Goal: Task Accomplishment & Management: Complete application form

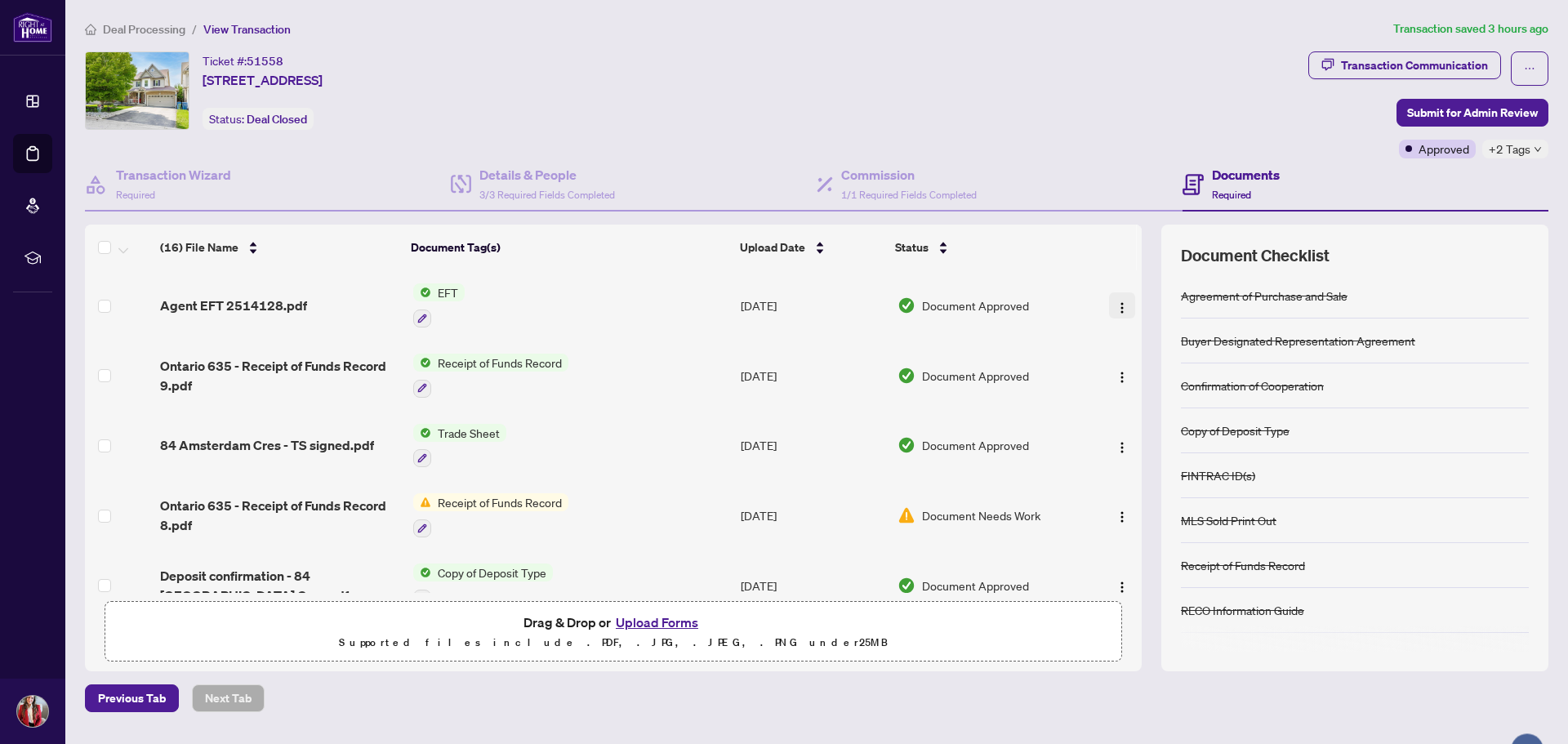
click at [1122, 304] on img "button" at bounding box center [1122, 308] width 13 height 13
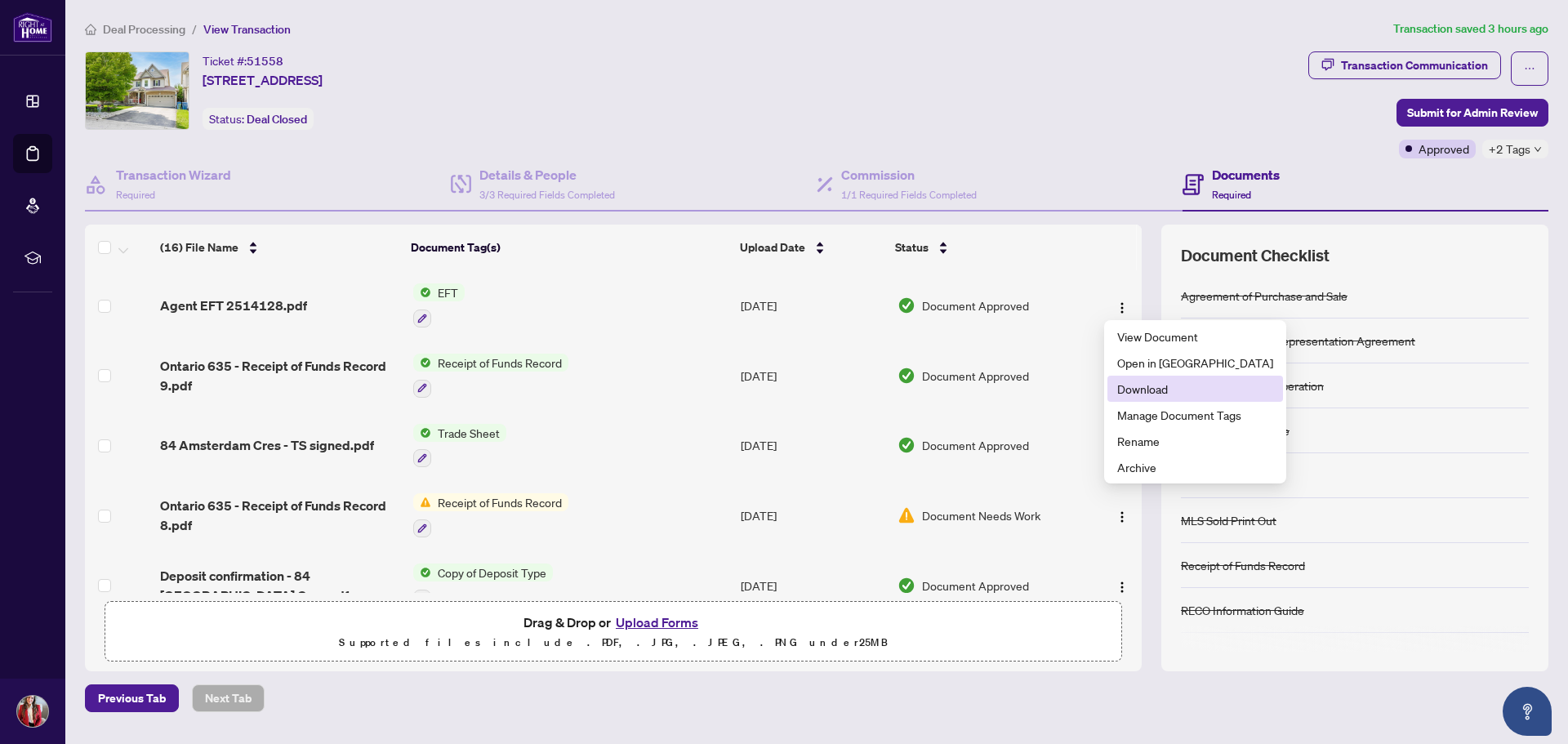
click at [1133, 388] on span "Download" at bounding box center [1195, 388] width 156 height 18
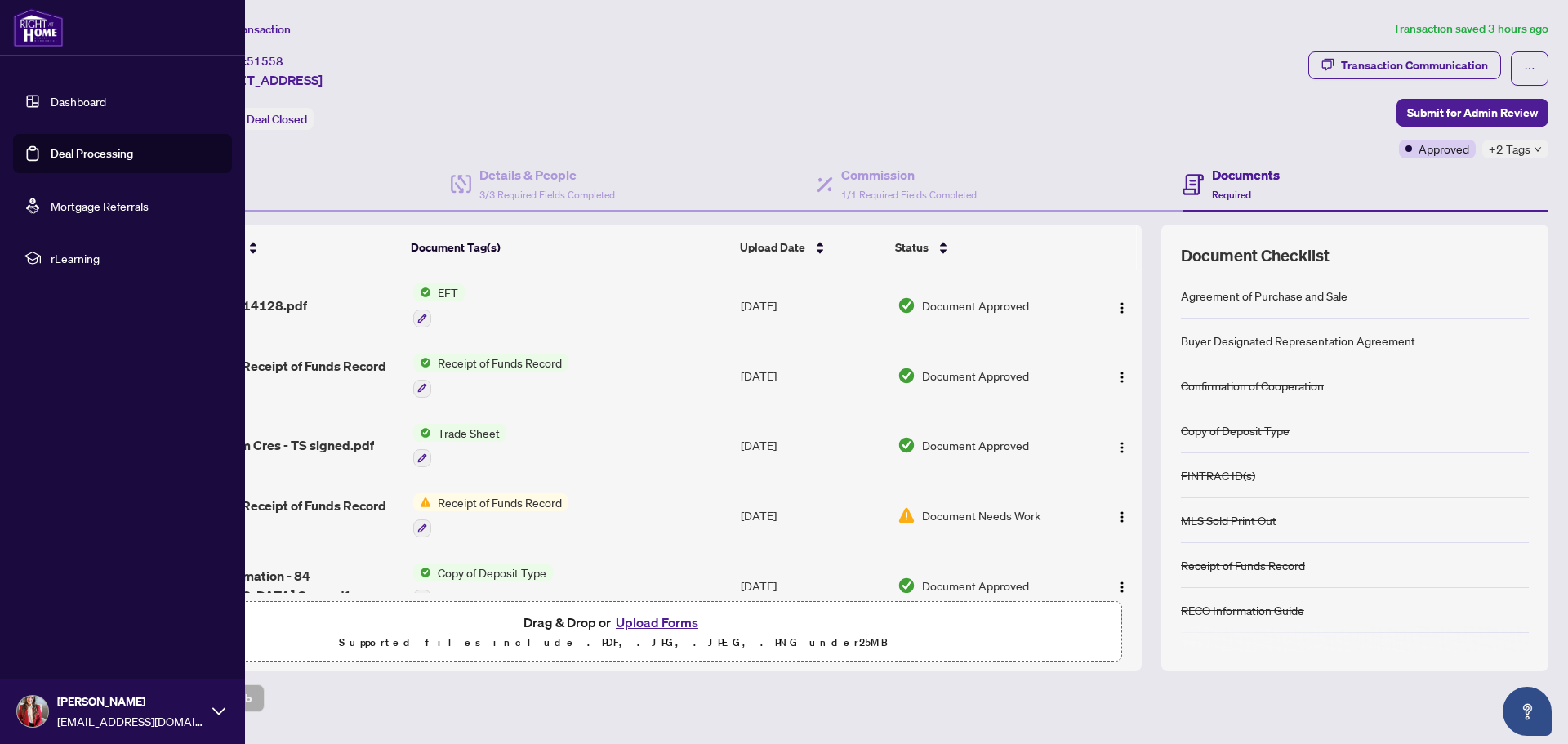
click at [74, 149] on link "Deal Processing" at bounding box center [91, 154] width 82 height 15
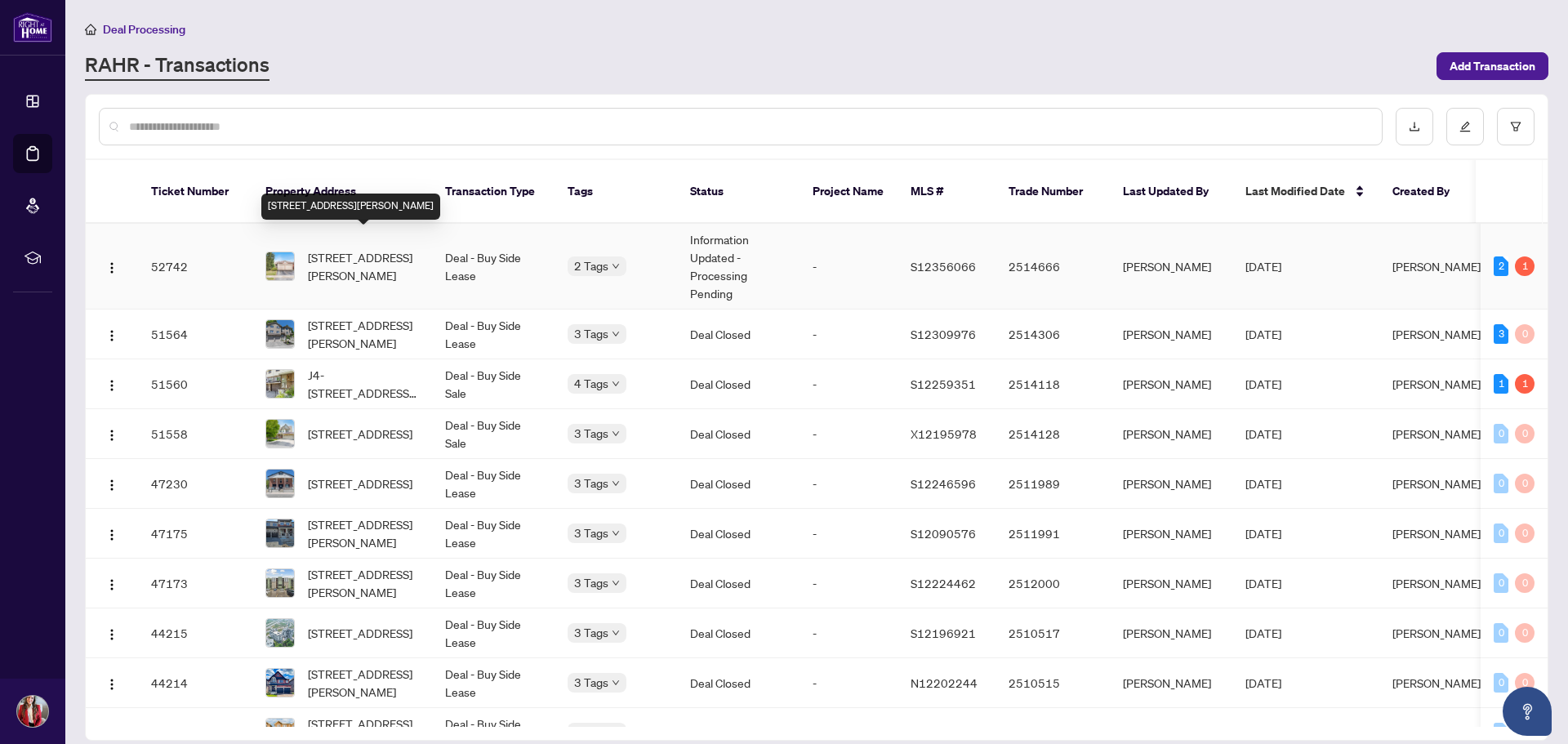
click at [381, 254] on span "[STREET_ADDRESS][PERSON_NAME]" at bounding box center [363, 266] width 112 height 36
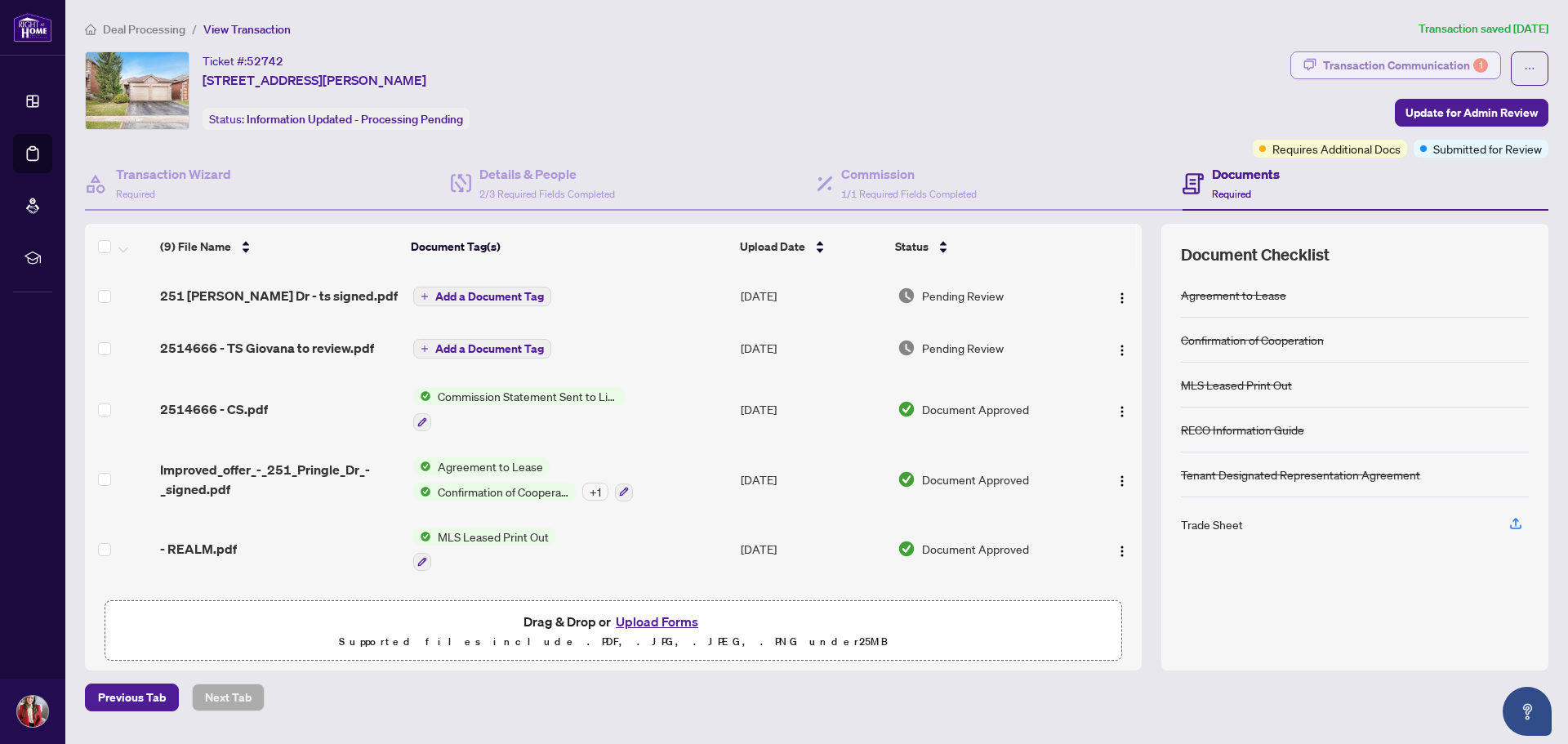
click at [1436, 61] on div "Transaction Communication 1" at bounding box center [1405, 65] width 165 height 26
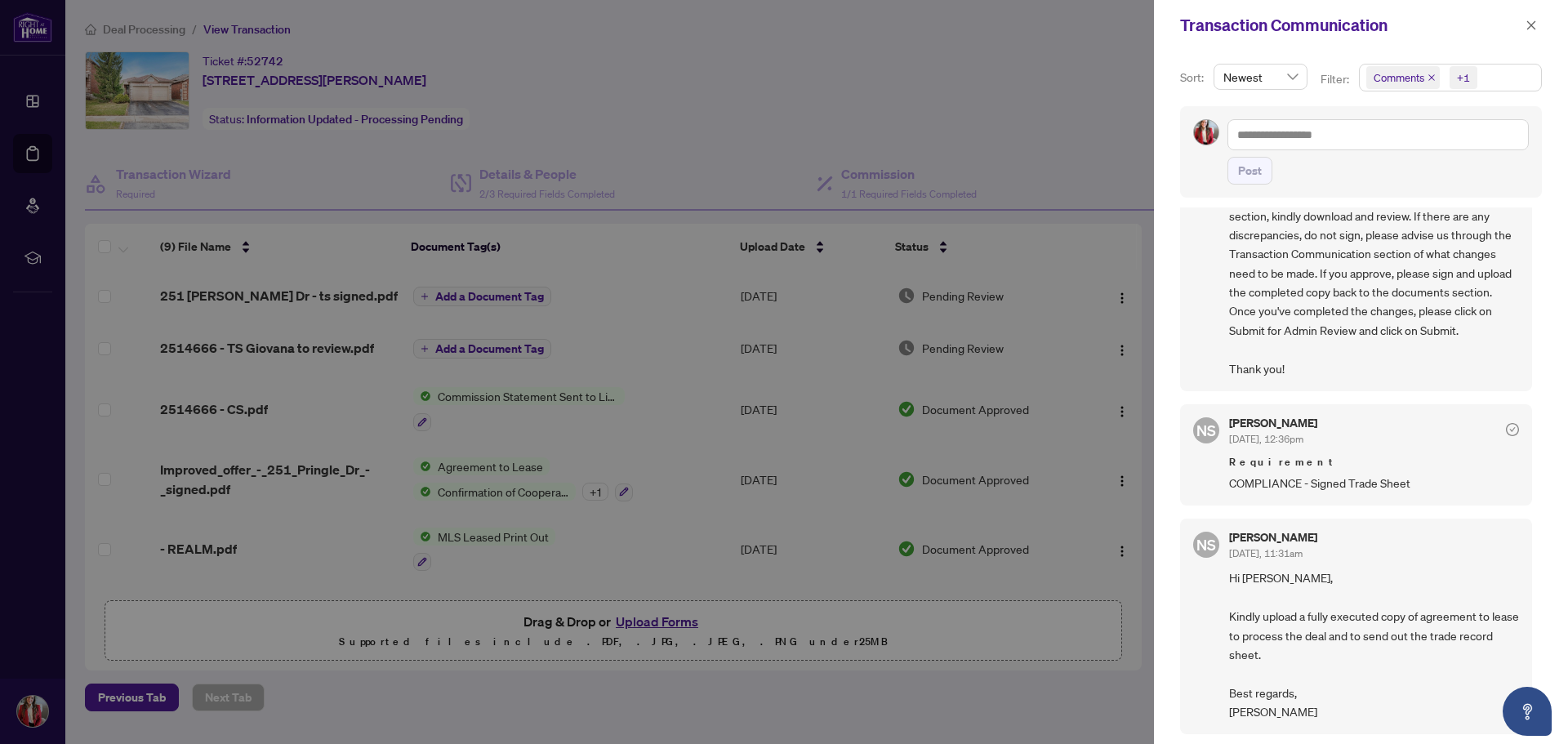
scroll to position [4, 0]
drag, startPoint x: 1535, startPoint y: 26, endPoint x: 1532, endPoint y: 37, distance: 11.4
click at [1536, 30] on span "button" at bounding box center [1531, 25] width 11 height 26
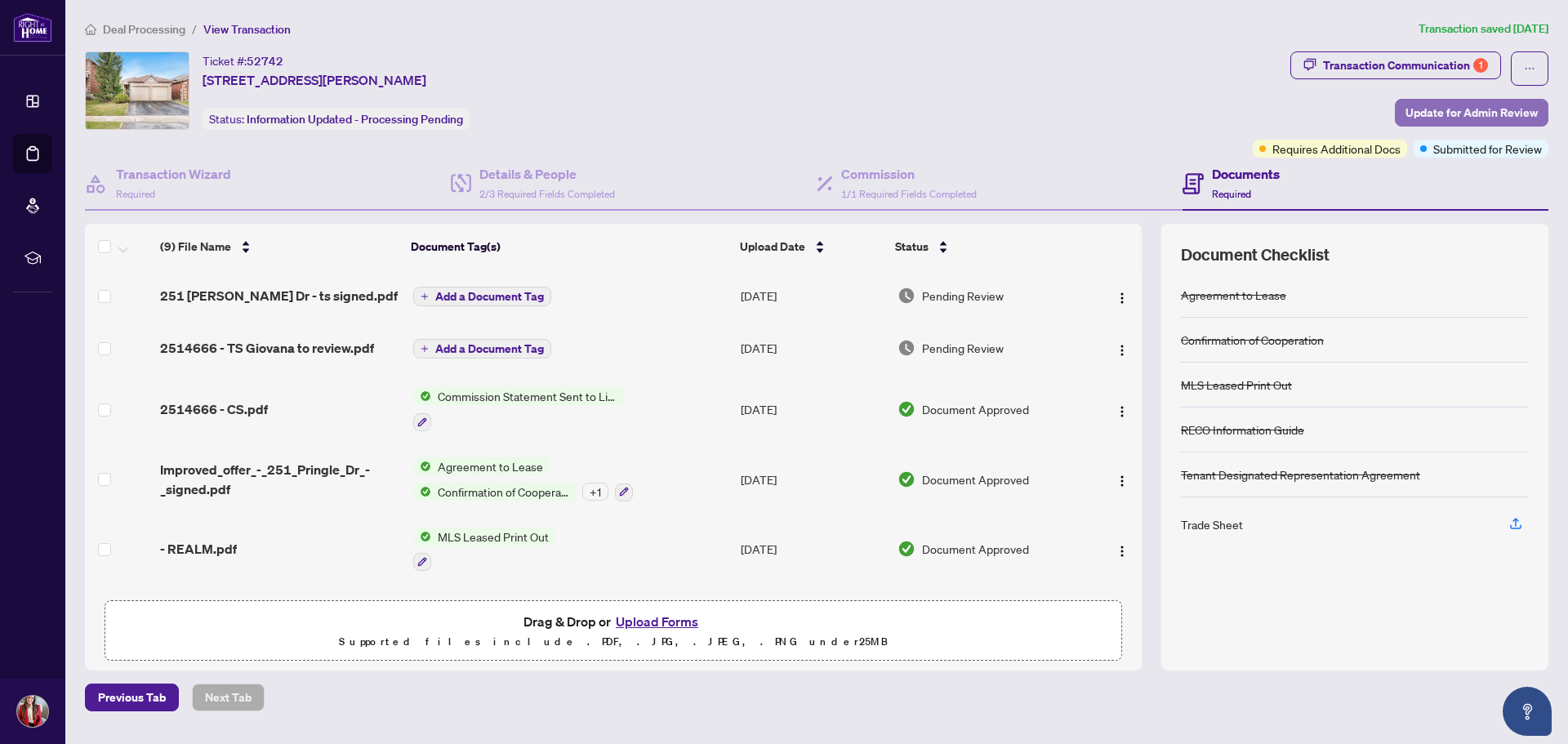
click at [1468, 115] on span "Update for Admin Review" at bounding box center [1472, 112] width 133 height 26
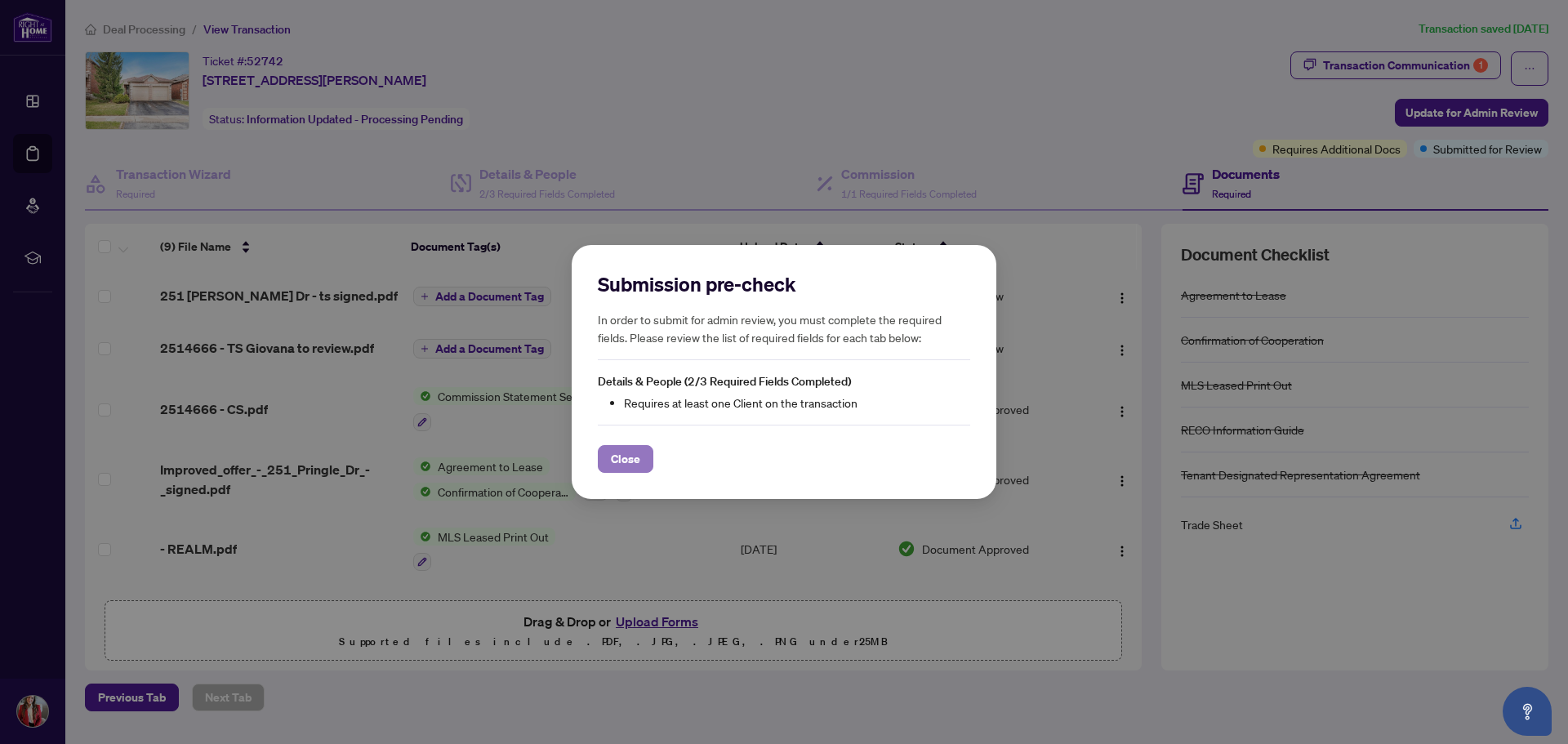
click at [613, 463] on span "Close" at bounding box center [626, 459] width 29 height 26
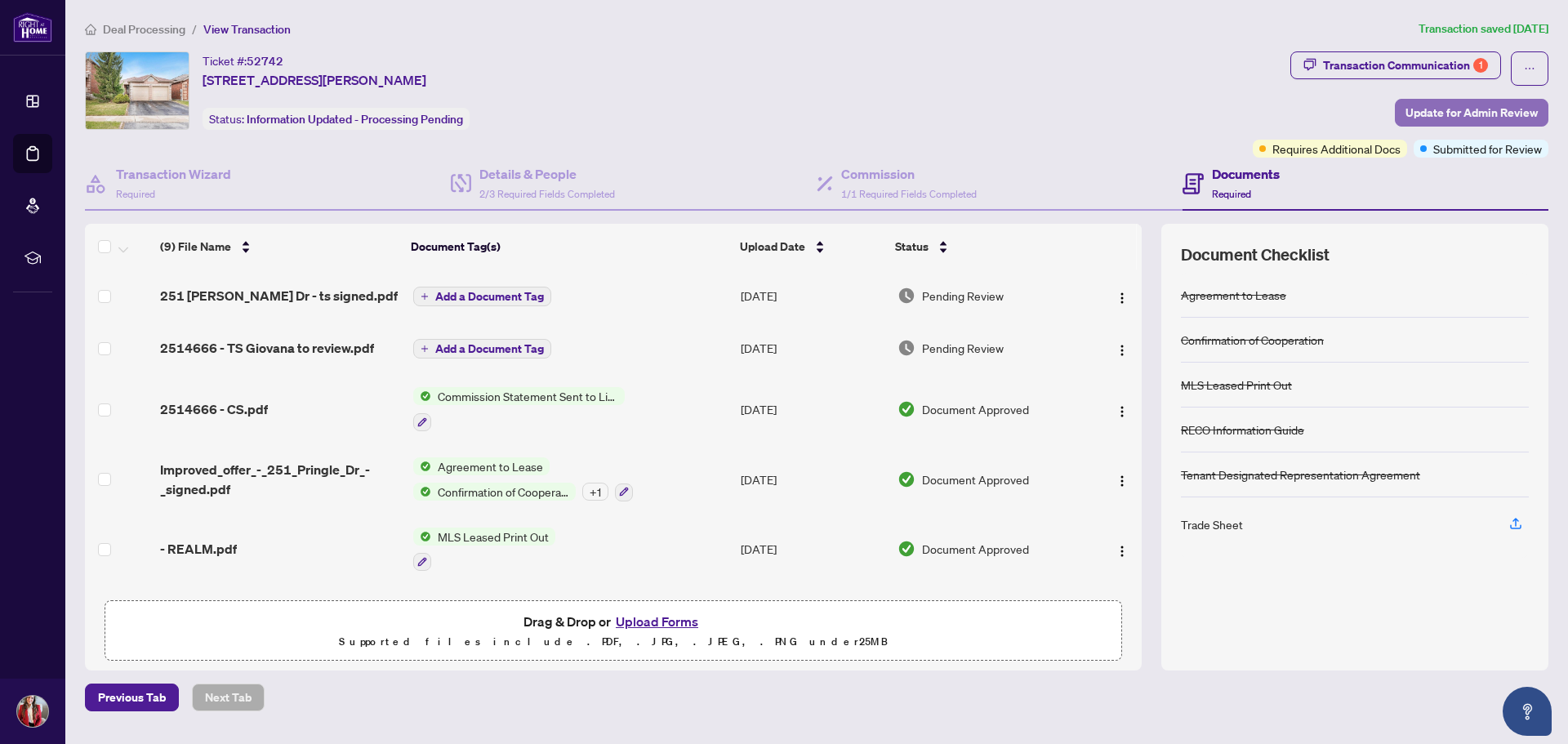
click at [1469, 104] on span "Update for Admin Review" at bounding box center [1472, 112] width 133 height 26
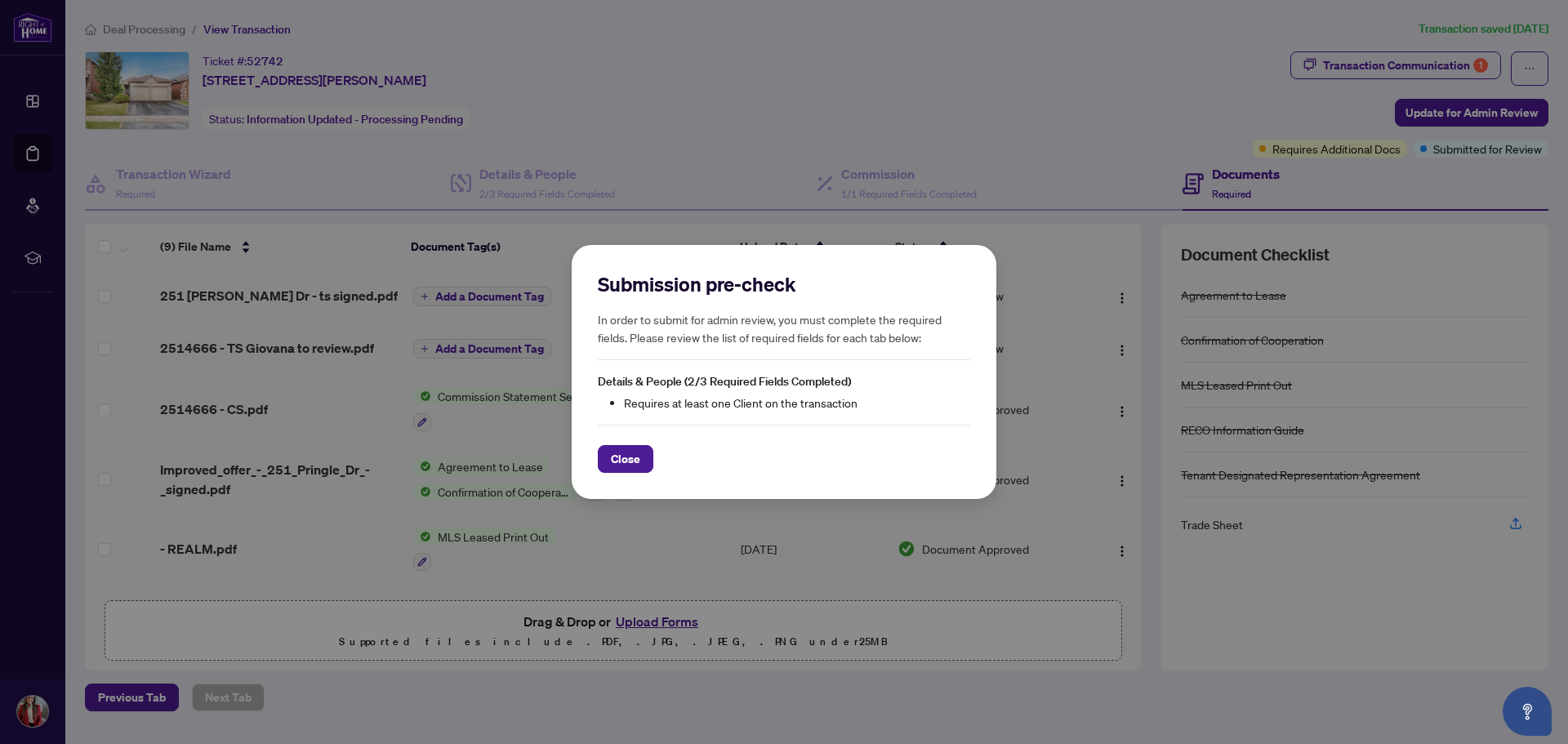
click at [610, 434] on div "Close" at bounding box center [784, 449] width 372 height 48
click at [599, 459] on button "Close" at bounding box center [626, 459] width 55 height 28
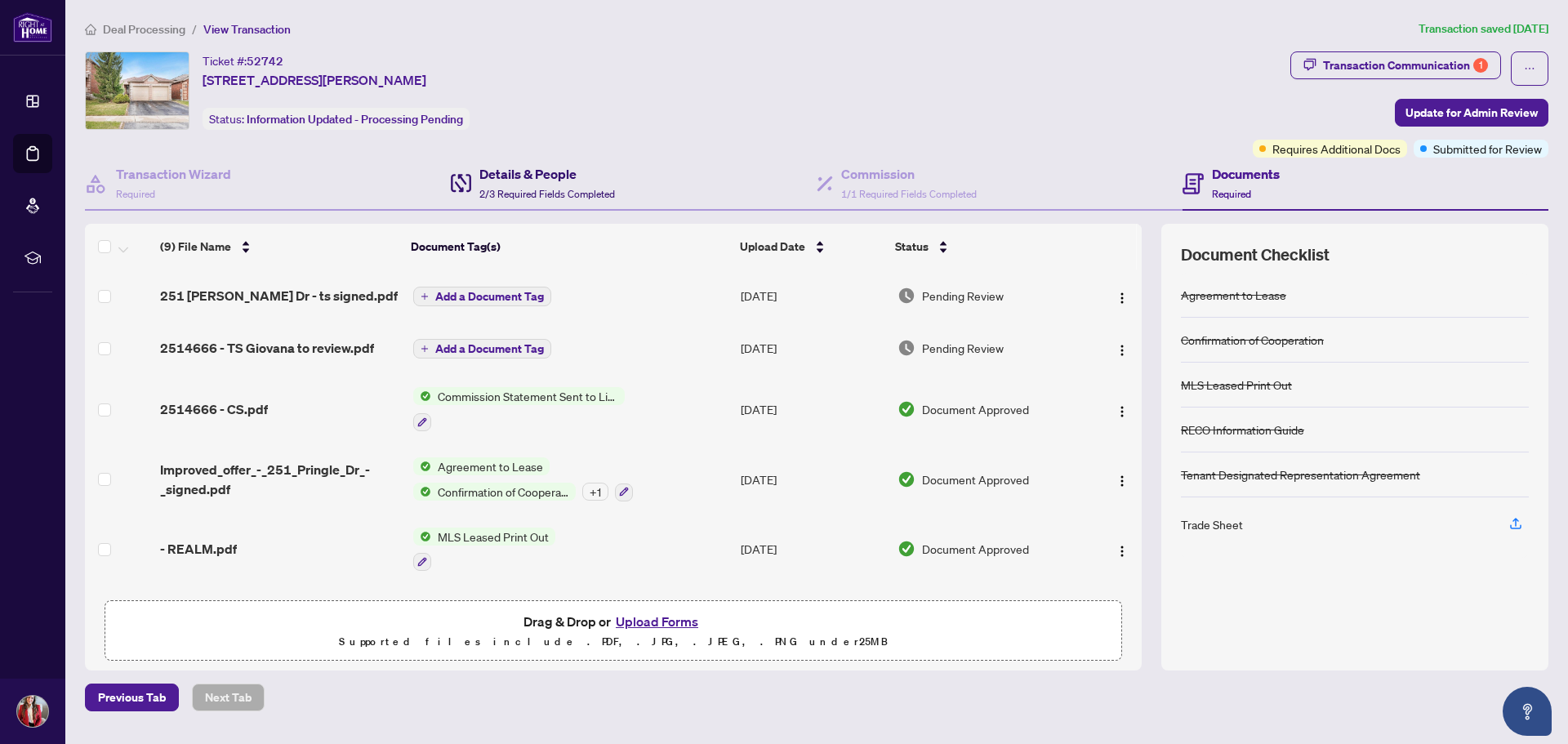
click at [487, 176] on h4 "Details & People" at bounding box center [547, 173] width 136 height 19
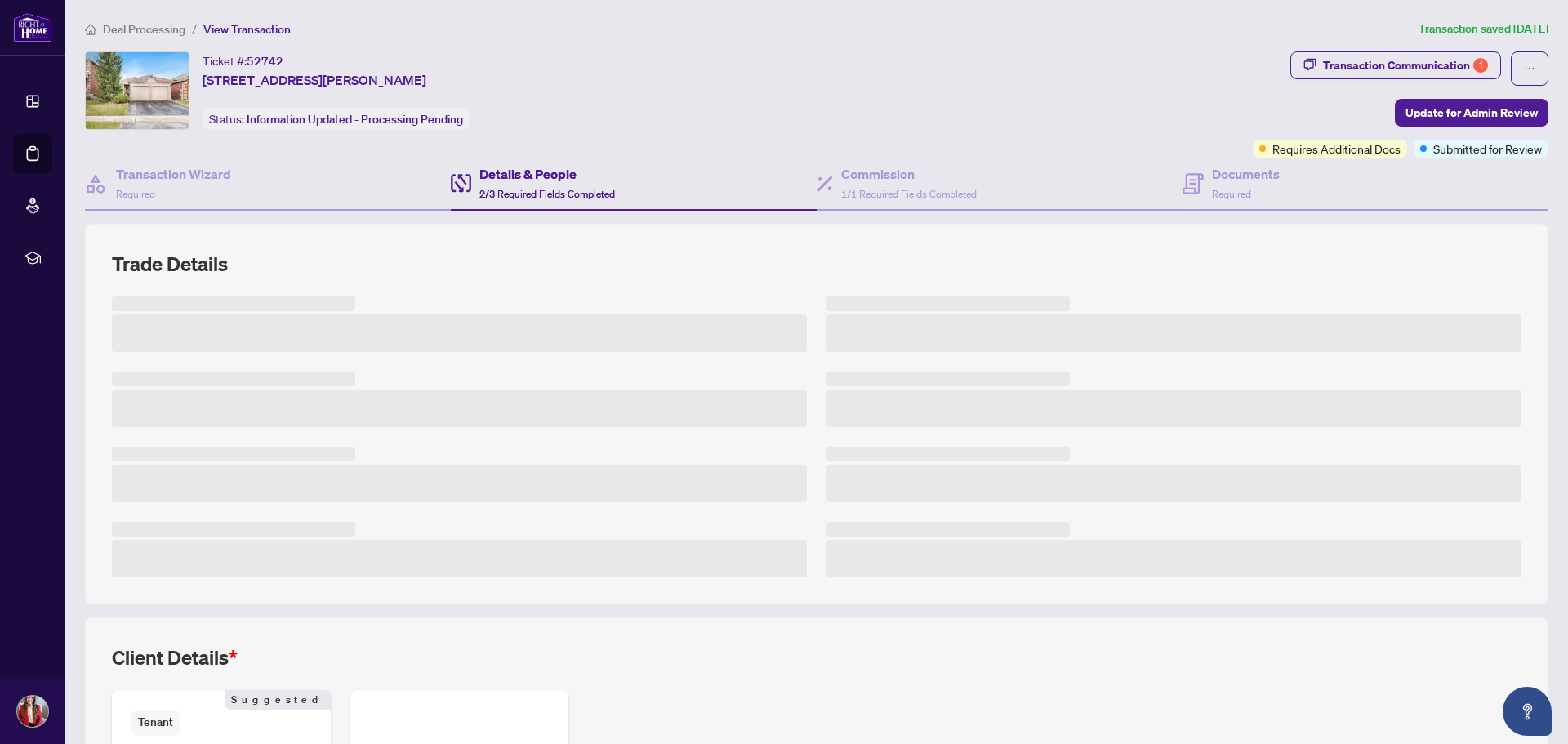
scroll to position [235, 0]
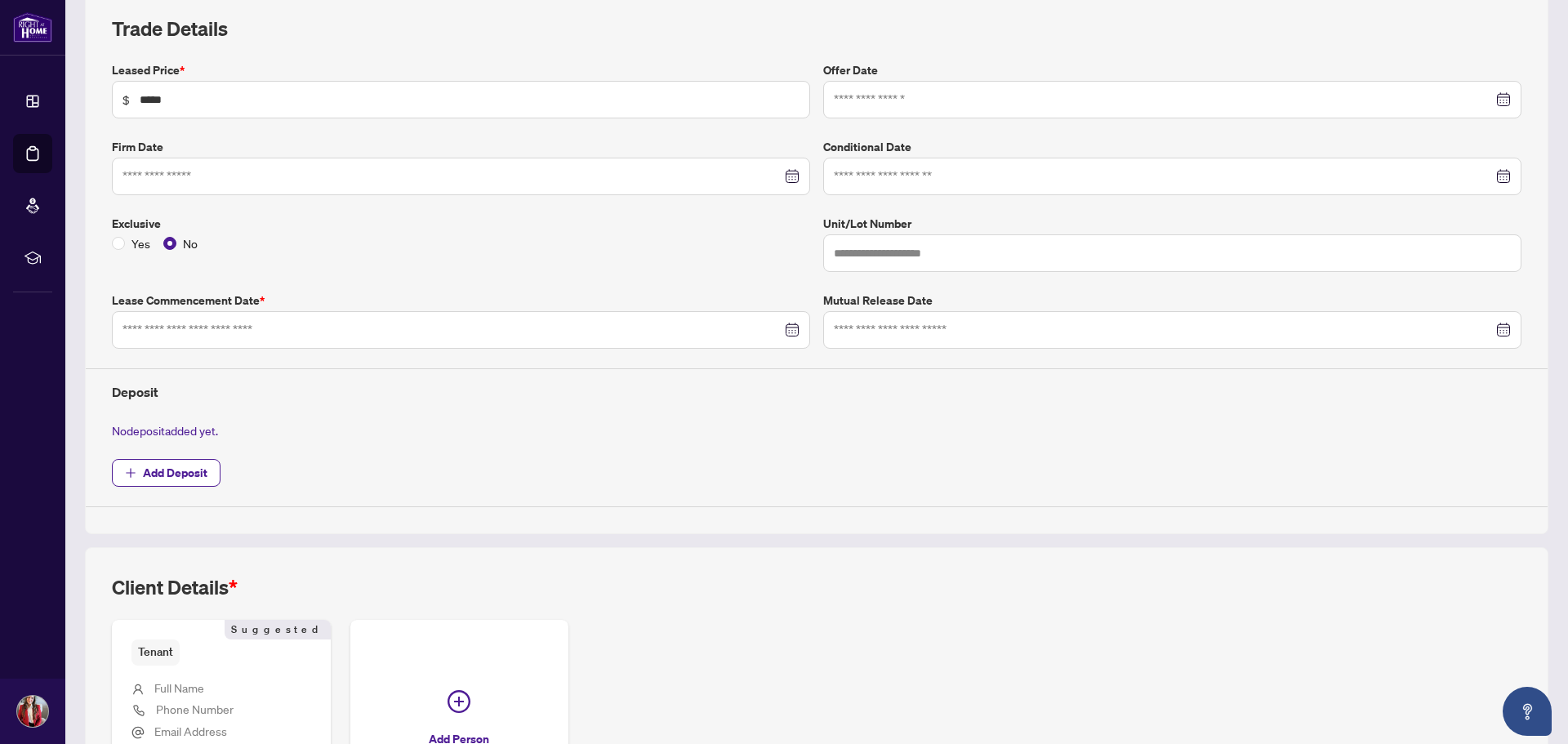
type input "**********"
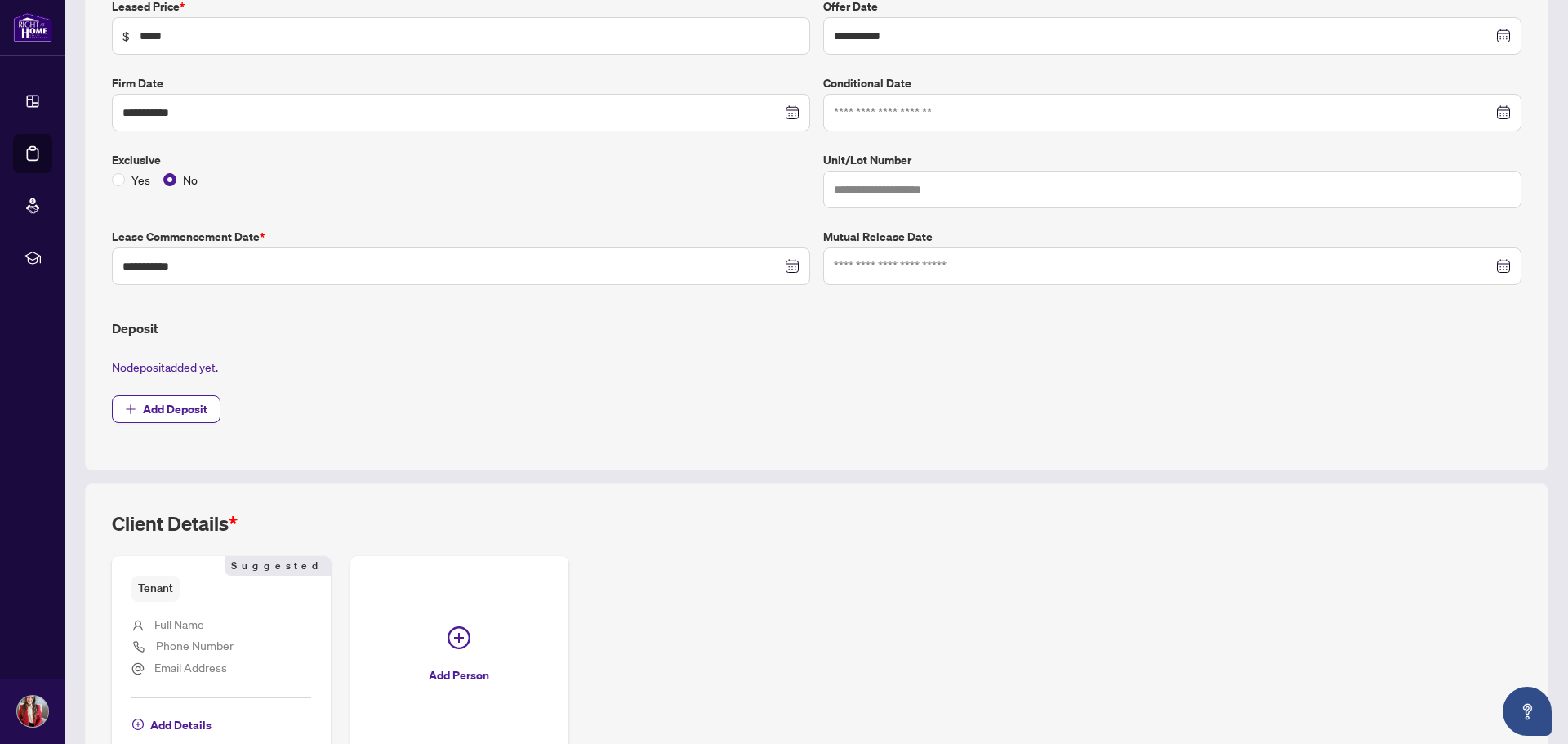
scroll to position [400, 0]
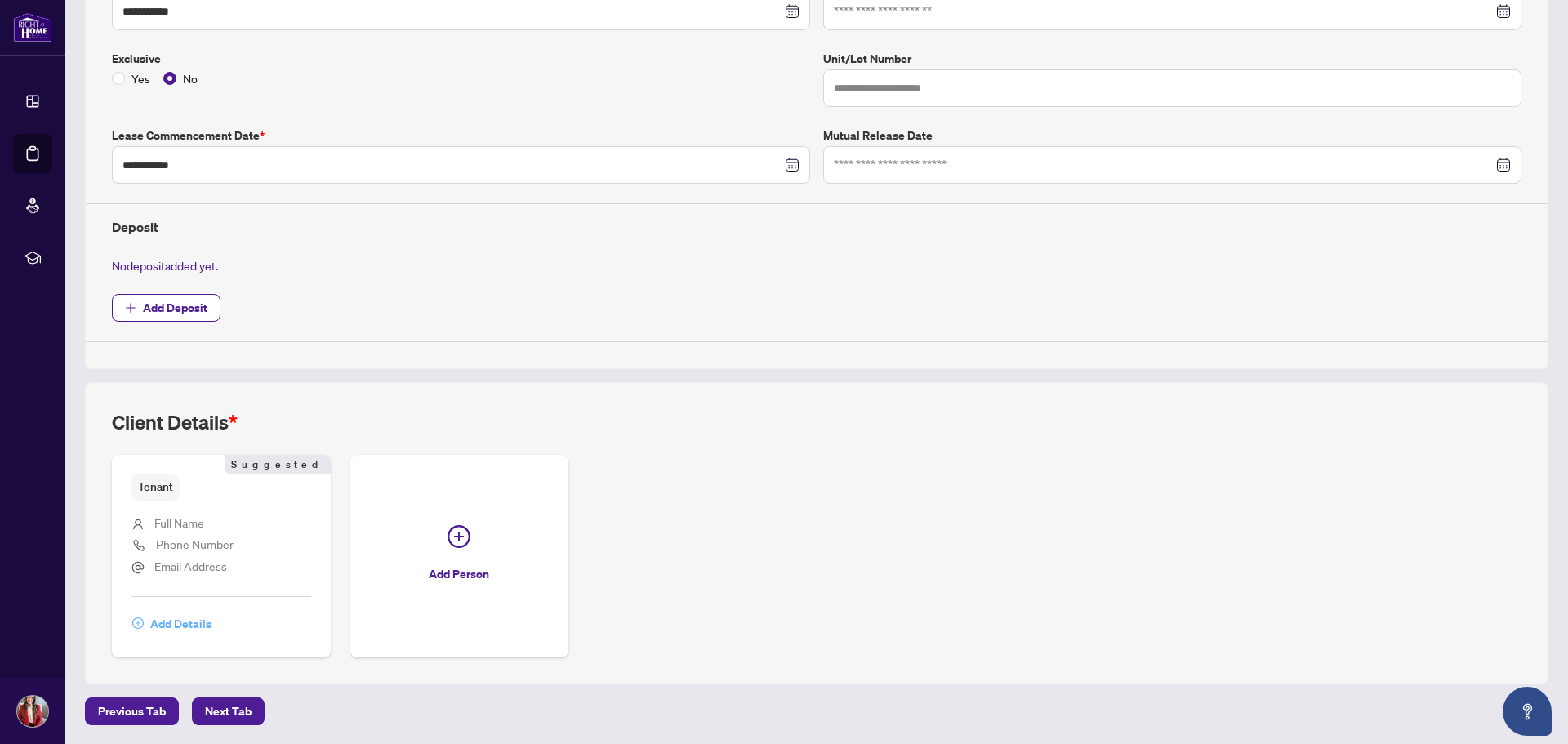
click at [185, 615] on span "Add Details" at bounding box center [181, 624] width 61 height 26
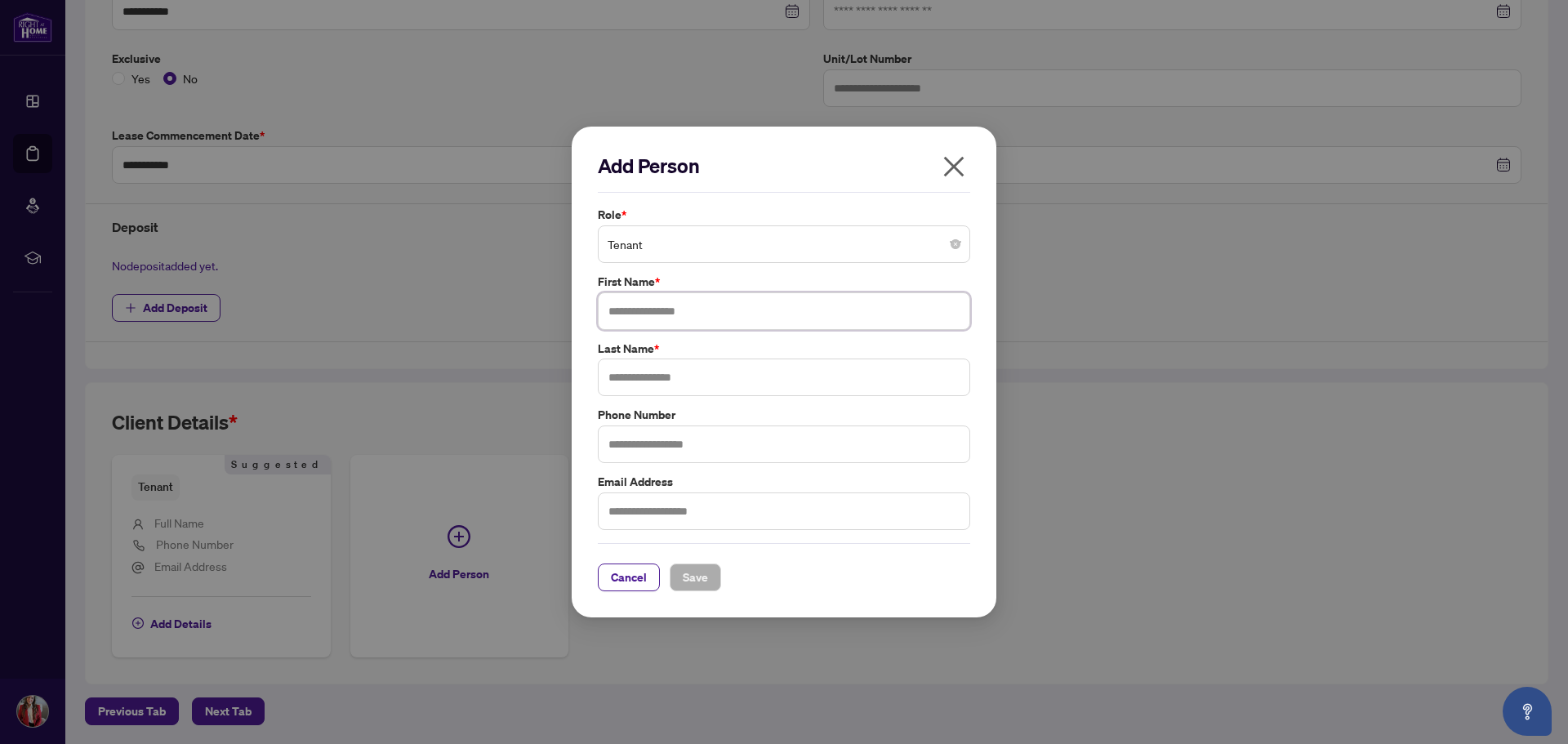
click at [679, 323] on input "text" at bounding box center [784, 311] width 372 height 38
type input "*******"
click at [675, 384] on input "text" at bounding box center [784, 377] width 372 height 38
type input "**********"
click at [692, 572] on span "Save" at bounding box center [695, 577] width 25 height 26
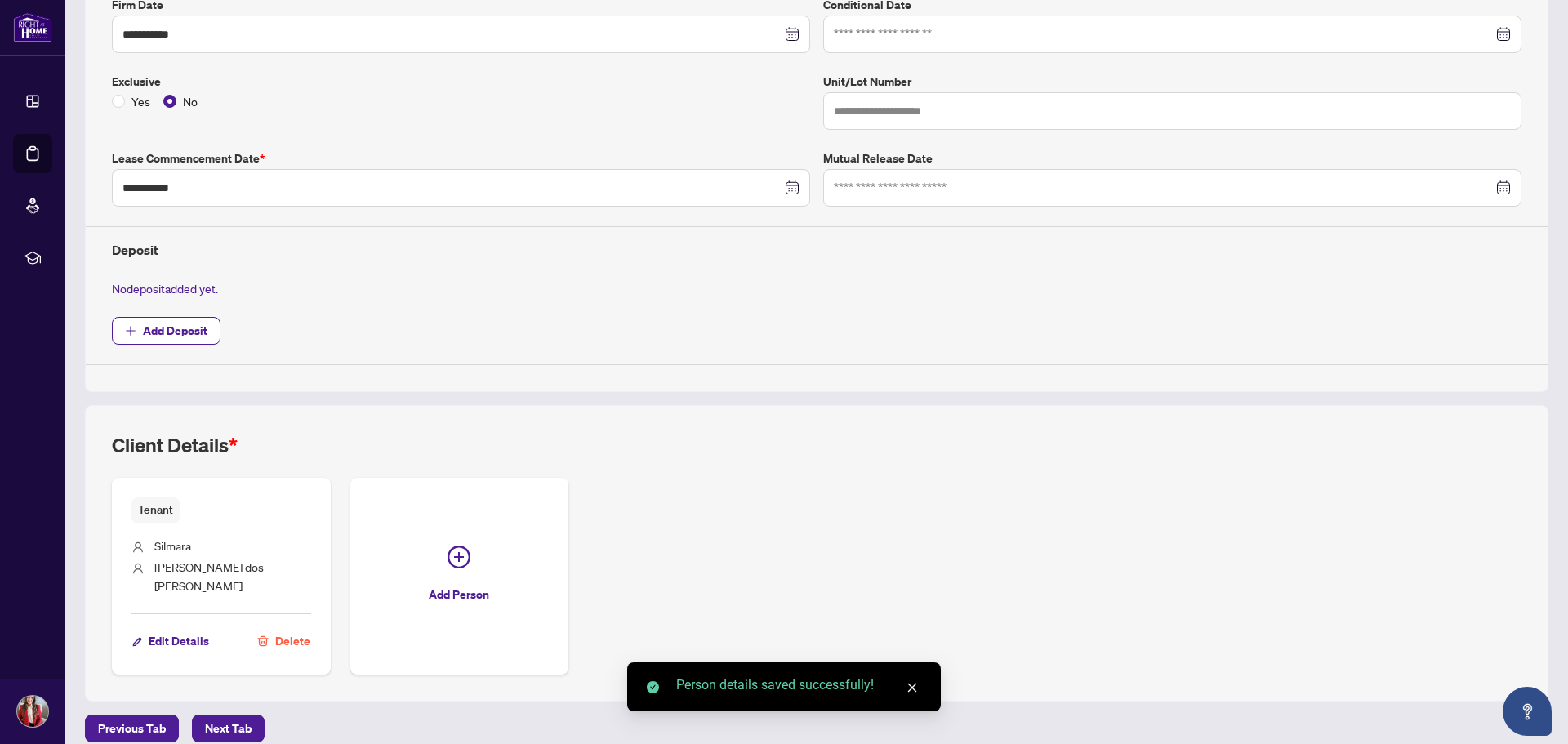
scroll to position [0, 0]
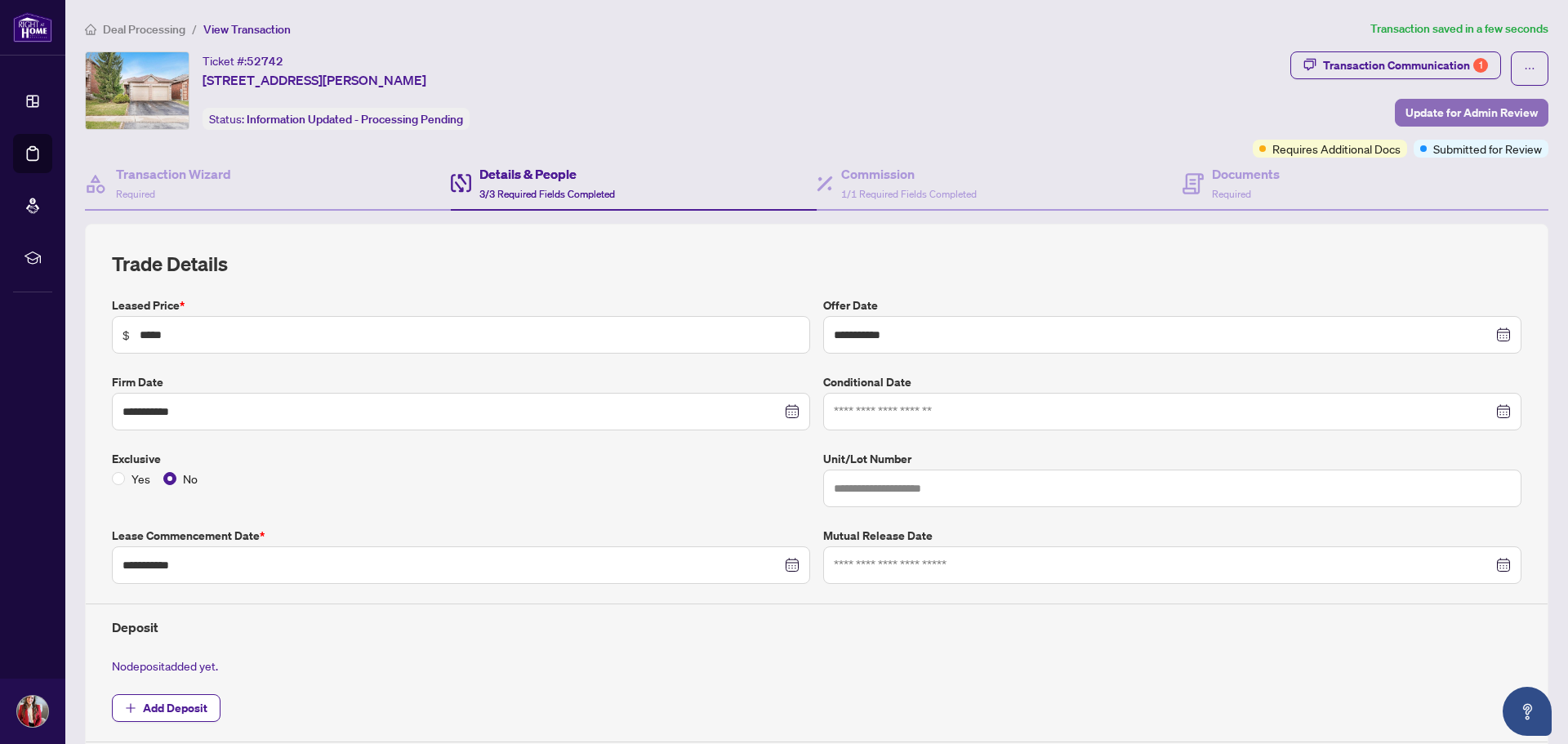
click at [1431, 108] on span "Update for Admin Review" at bounding box center [1472, 112] width 133 height 26
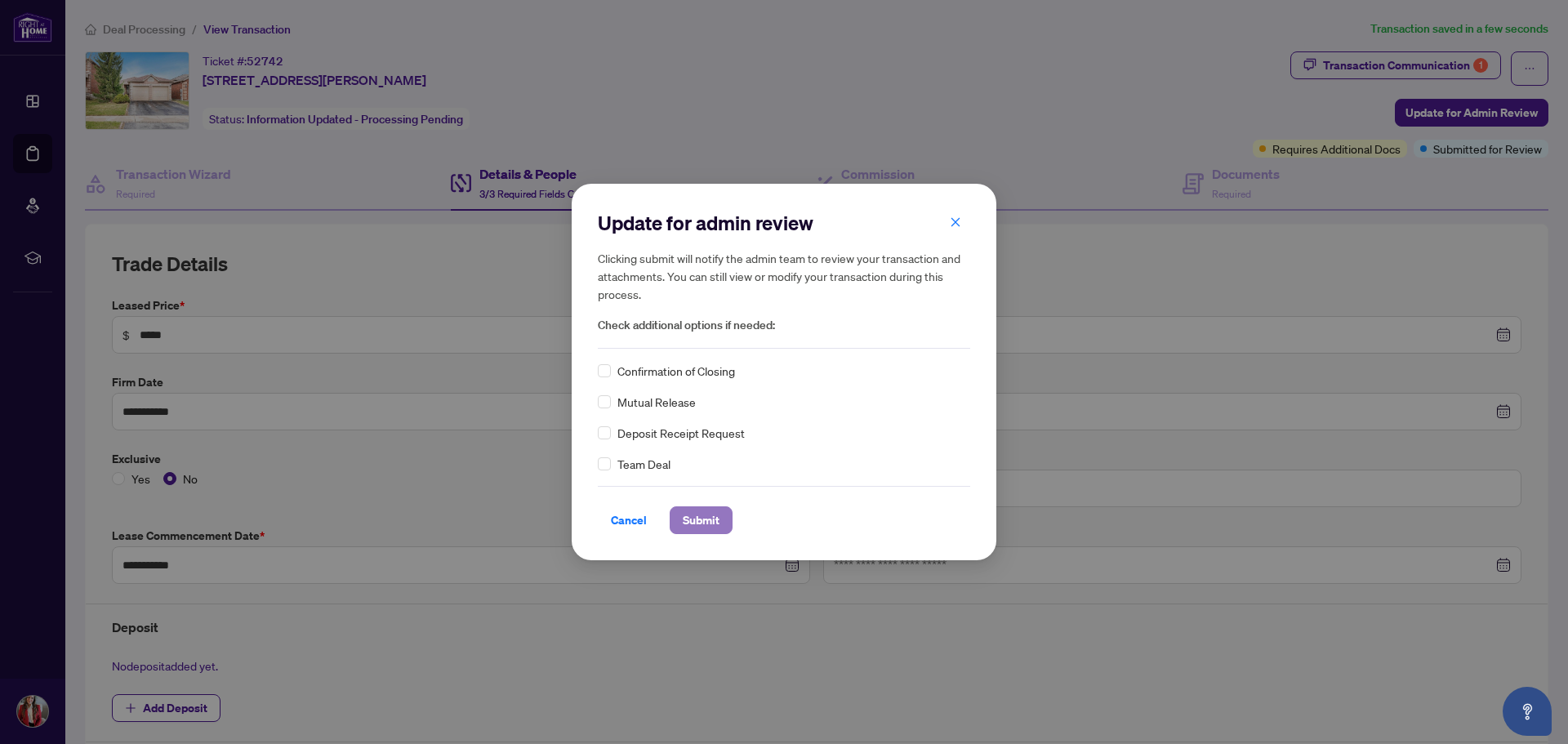
drag, startPoint x: 696, startPoint y: 524, endPoint x: 714, endPoint y: 520, distance: 18.4
click at [697, 524] on span "Submit" at bounding box center [701, 520] width 37 height 26
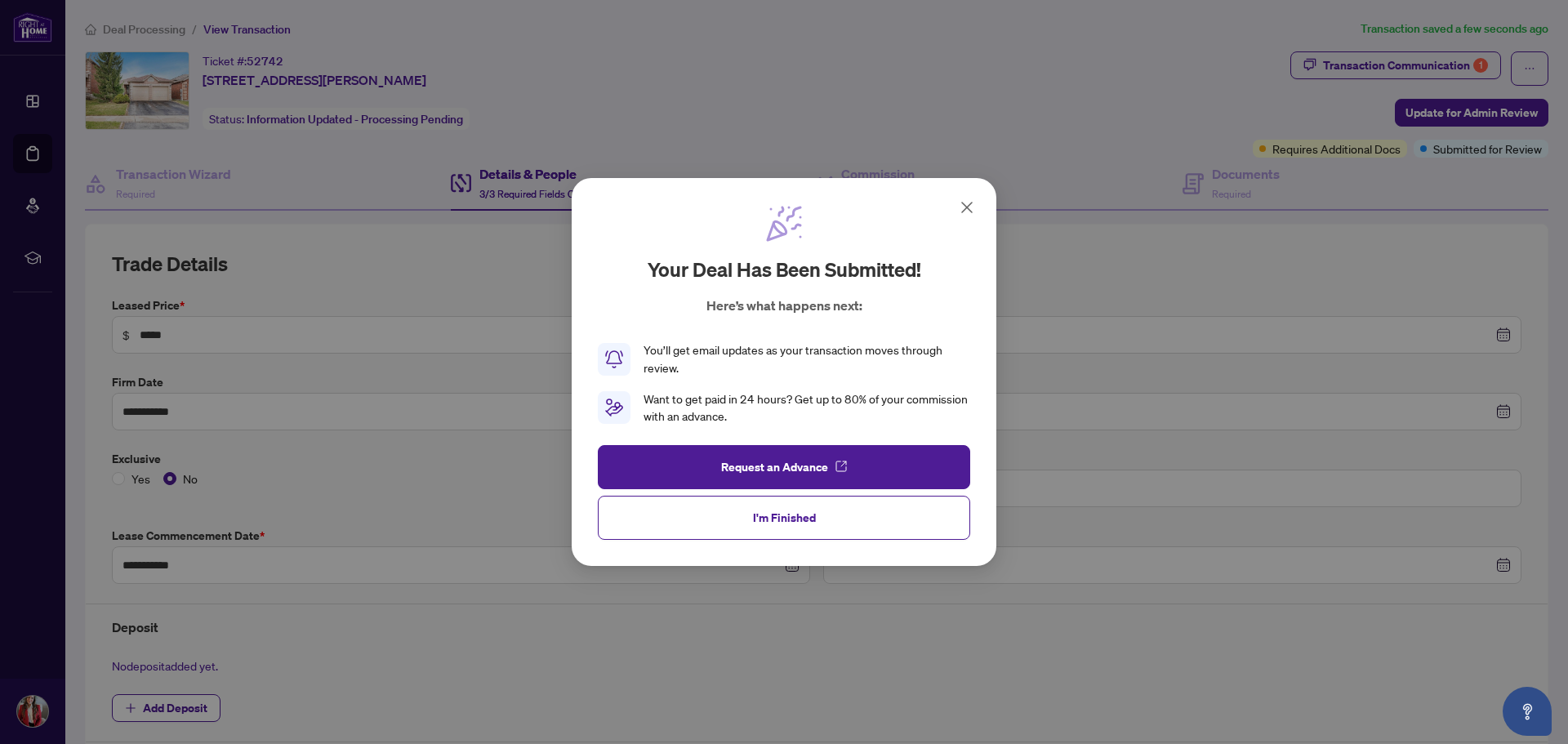
click at [970, 197] on icon at bounding box center [967, 207] width 19 height 19
